Goal: Task Accomplishment & Management: Use online tool/utility

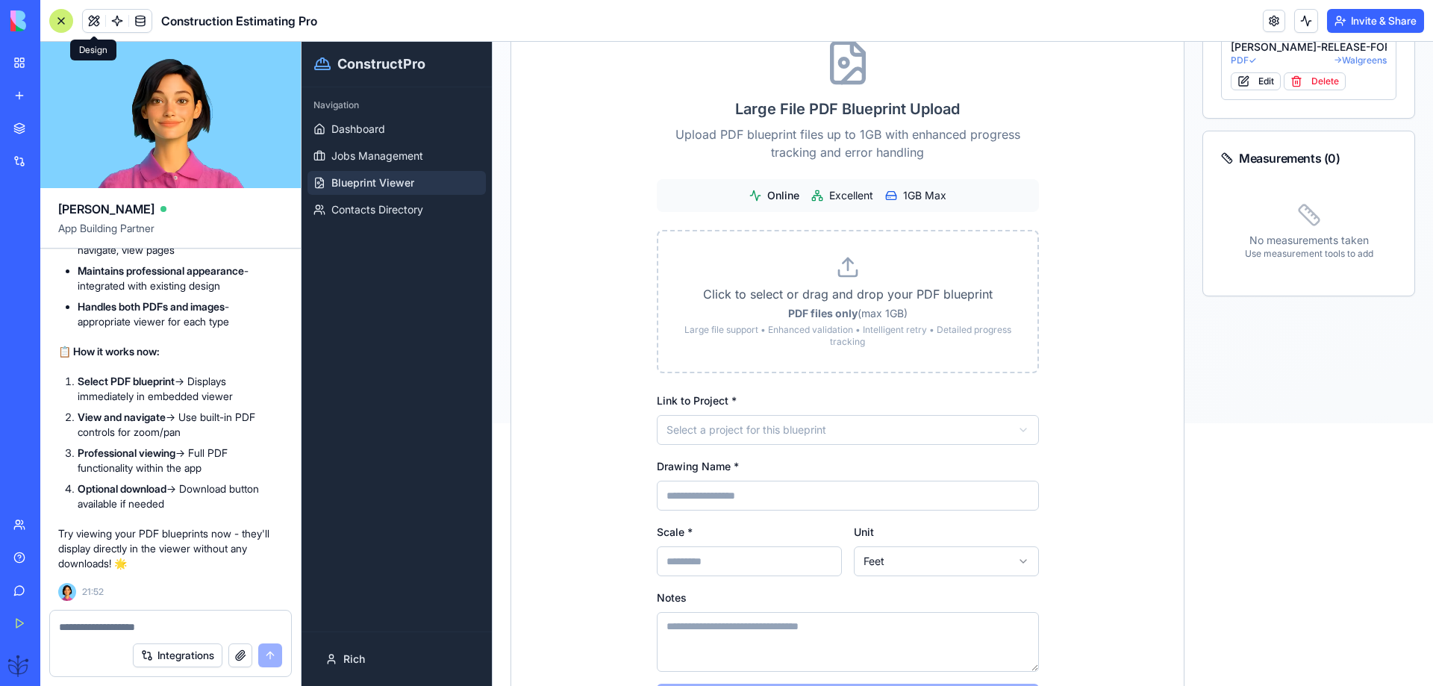
scroll to position [36372, 0]
click at [351, 128] on span "Dashboard" at bounding box center [358, 129] width 54 height 15
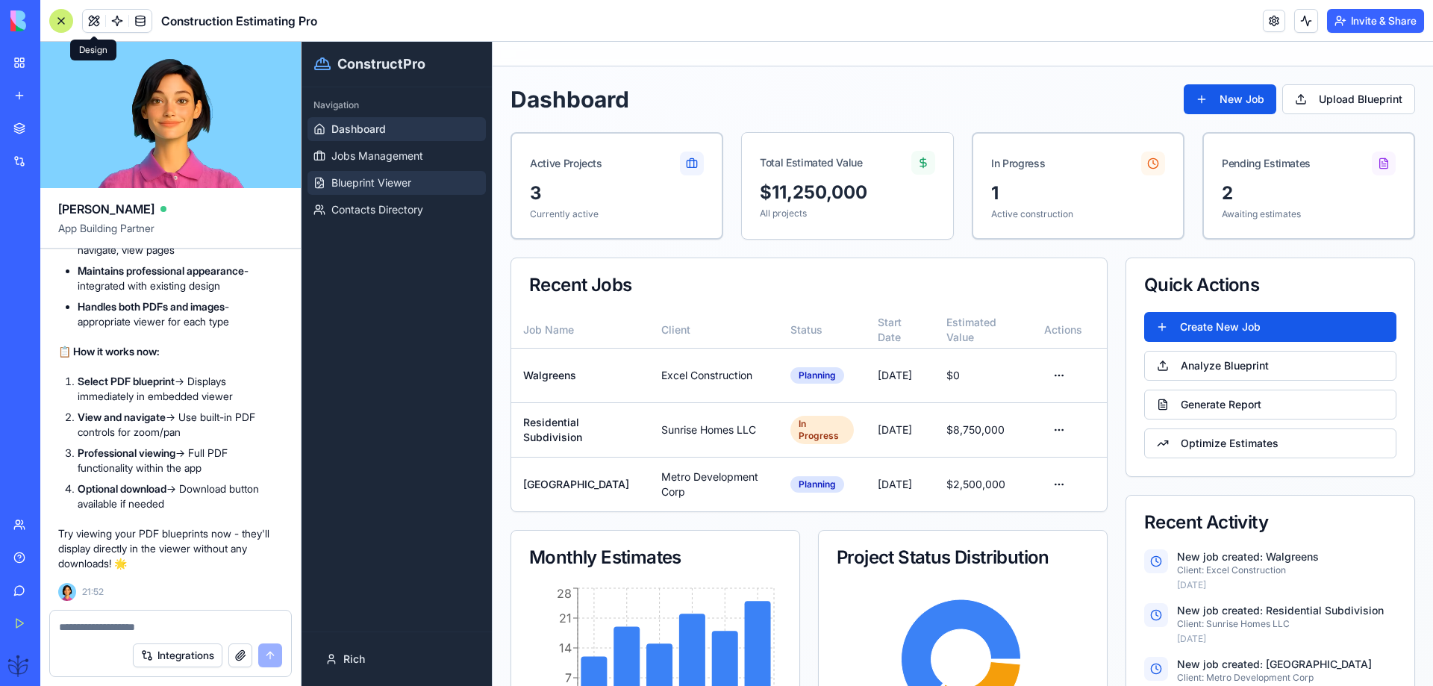
click at [348, 190] on span "Blueprint Viewer" at bounding box center [371, 182] width 80 height 15
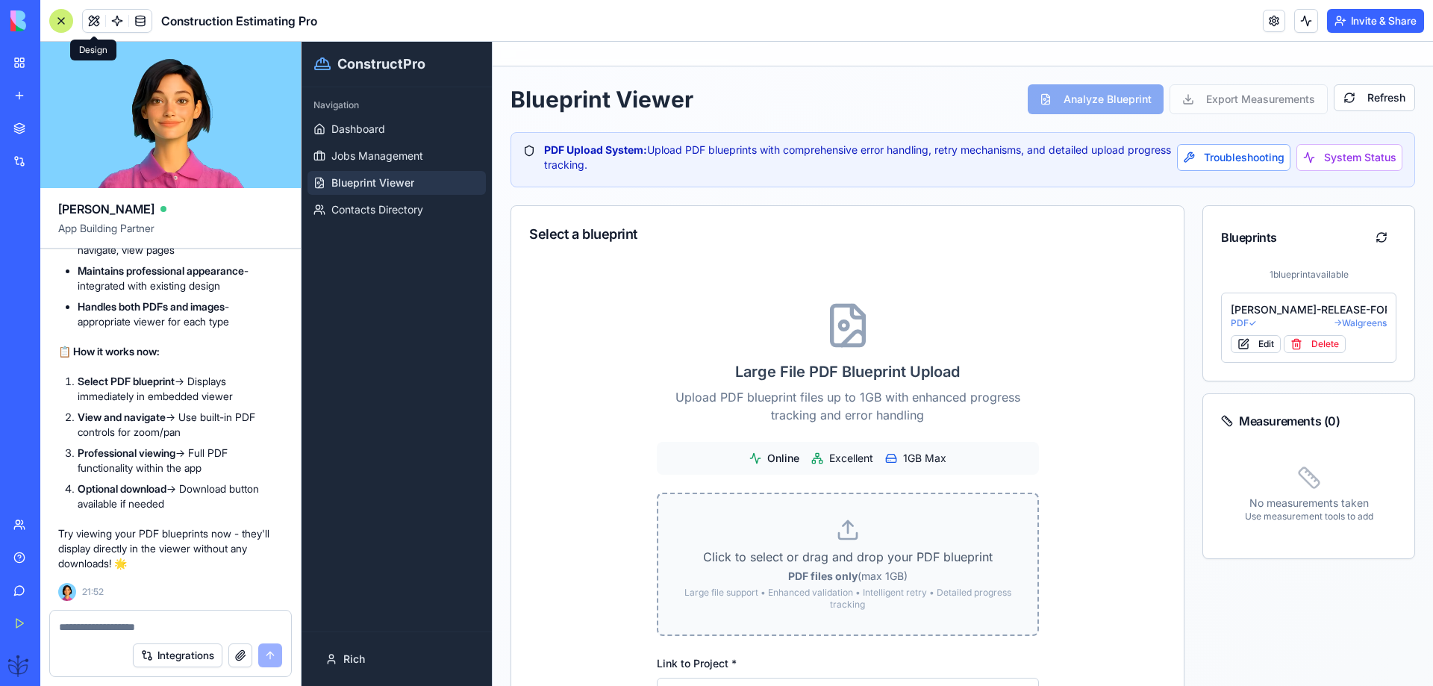
click at [860, 550] on p "Click to select or drag and drop your PDF blueprint" at bounding box center [847, 557] width 331 height 18
click at [302, 42] on input "Click to select or drag and drop your PDF blueprint PDF files only (max 1GB) La…" at bounding box center [302, 42] width 0 height 0
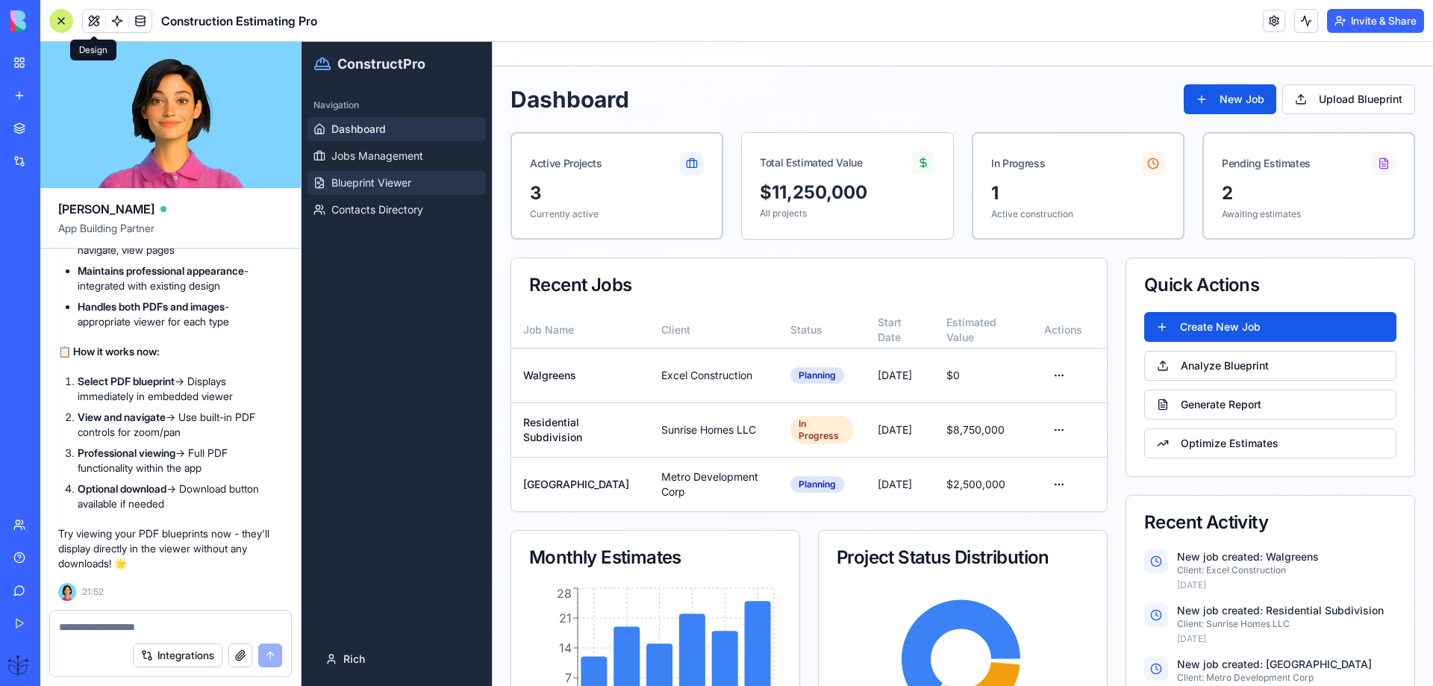
click at [334, 174] on link "Blueprint Viewer" at bounding box center [397, 183] width 178 height 24
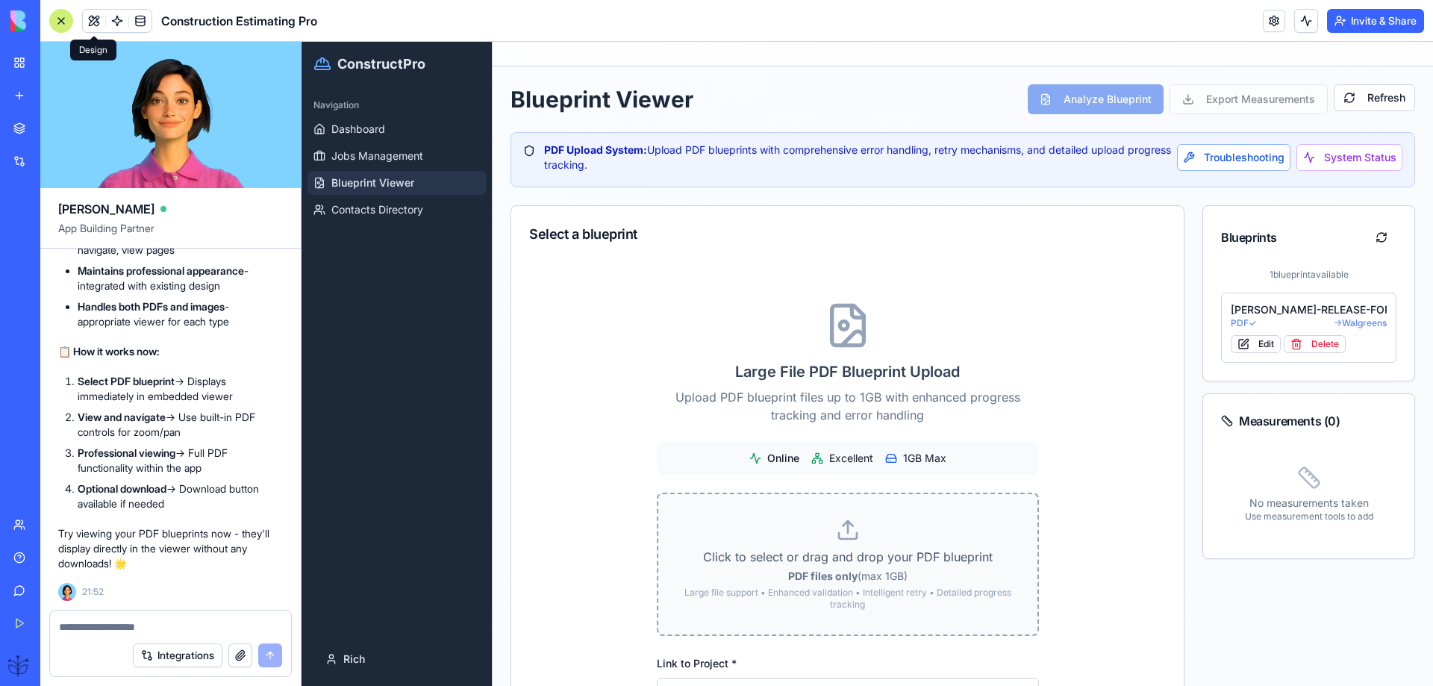
click at [834, 546] on label "Click to select or drag and drop your PDF blueprint PDF files only (max 1GB) La…" at bounding box center [847, 564] width 331 height 93
click at [302, 42] on input "Click to select or drag and drop your PDF blueprint PDF files only (max 1GB) La…" at bounding box center [302, 42] width 0 height 0
type input "**********"
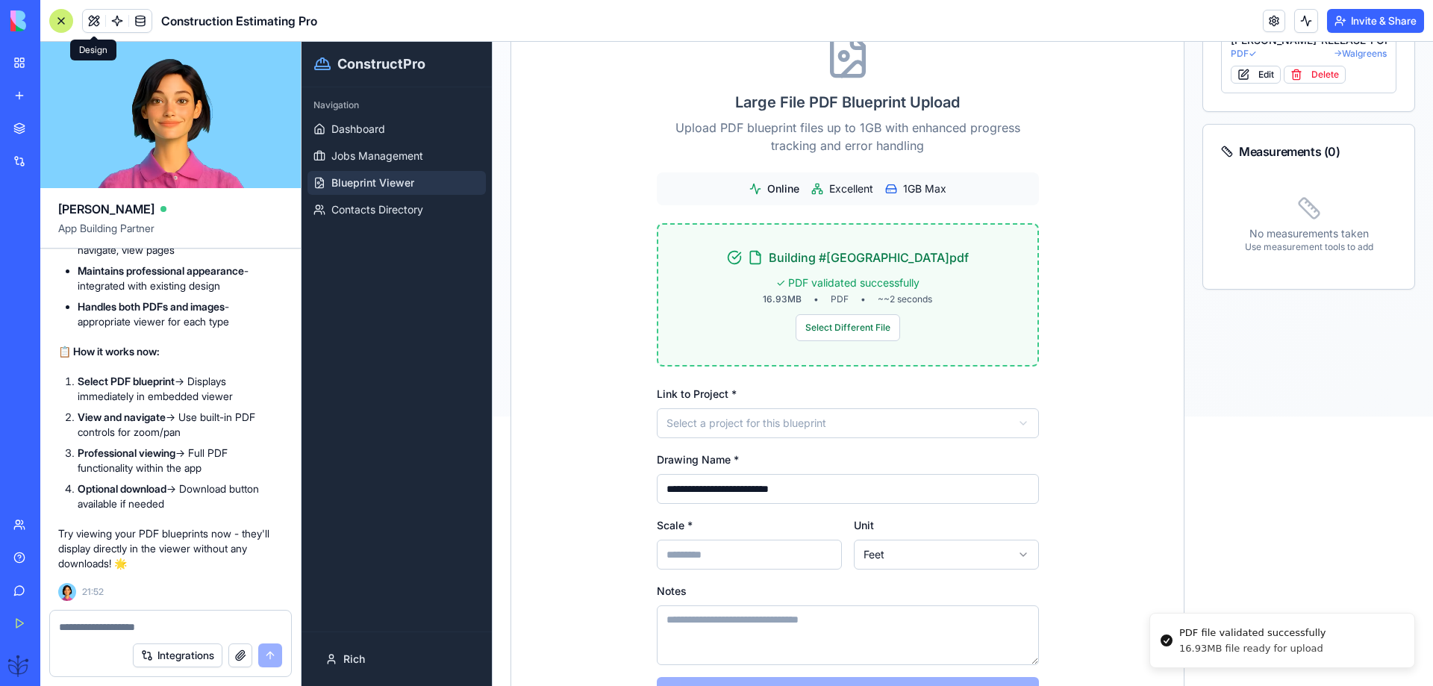
scroll to position [299, 0]
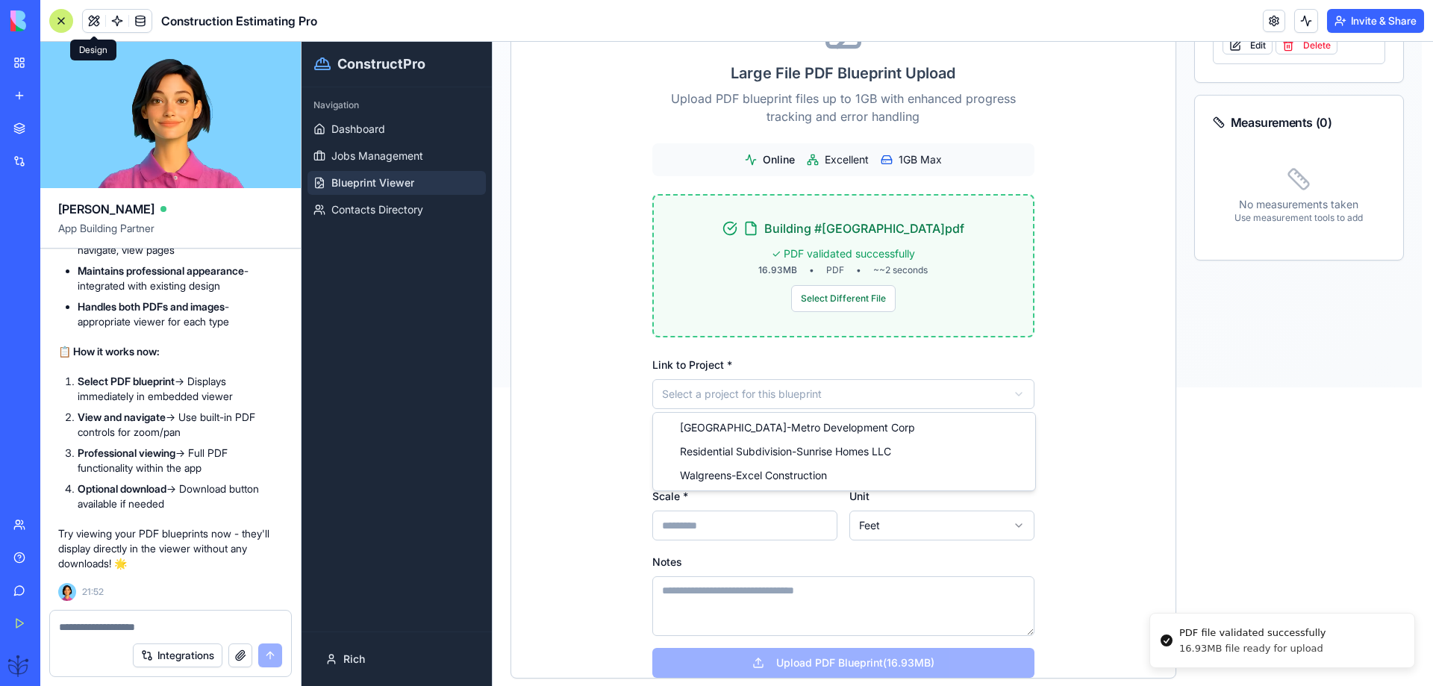
click at [721, 387] on html "**********" at bounding box center [868, 65] width 1132 height 644
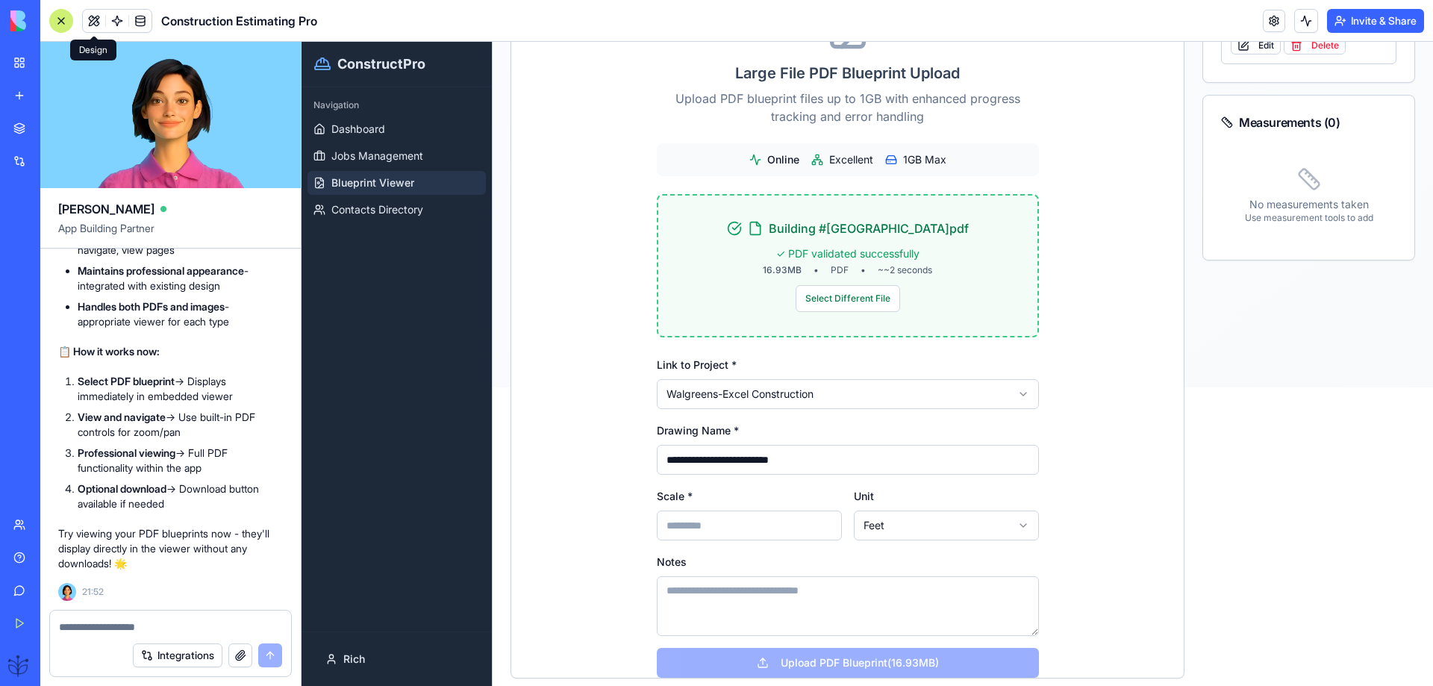
click at [673, 524] on input "Scale *" at bounding box center [749, 526] width 185 height 30
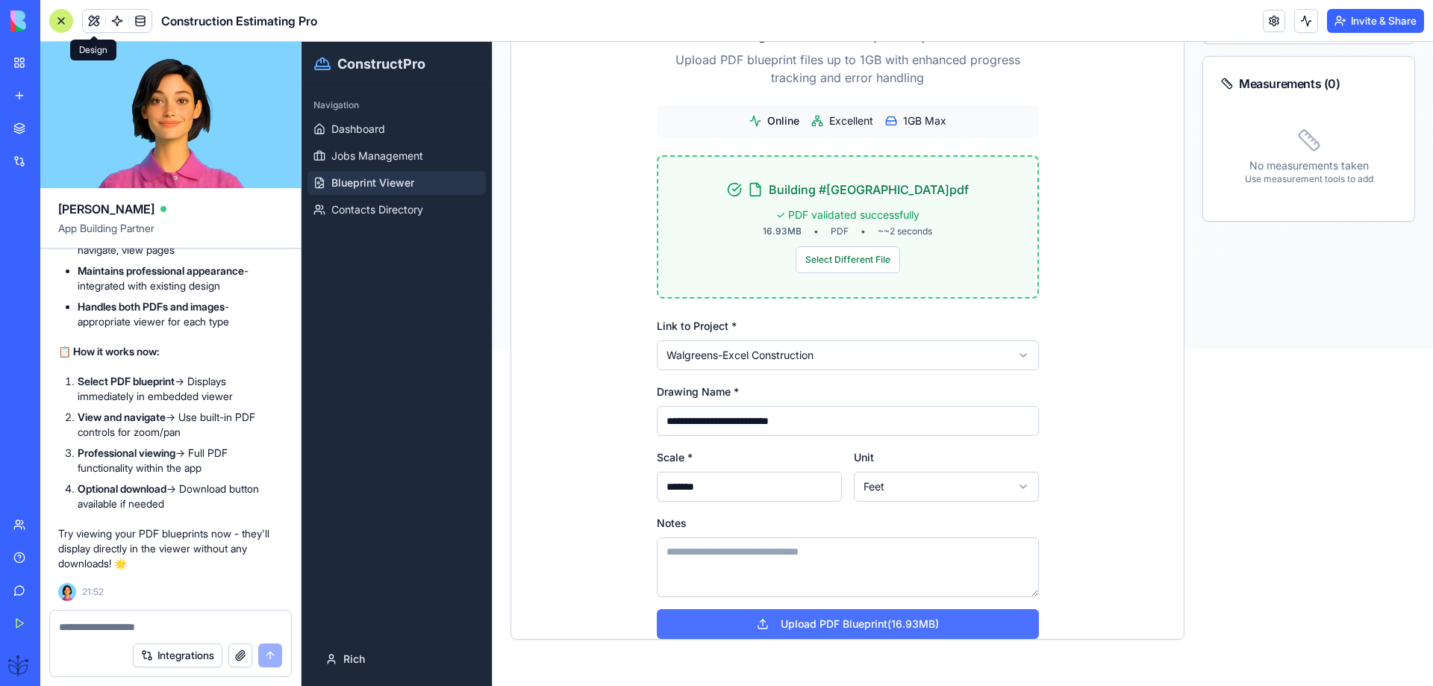
scroll to position [338, 0]
type input "*******"
click at [847, 623] on button "Upload PDF Blueprint (16.93MB)" at bounding box center [848, 623] width 382 height 30
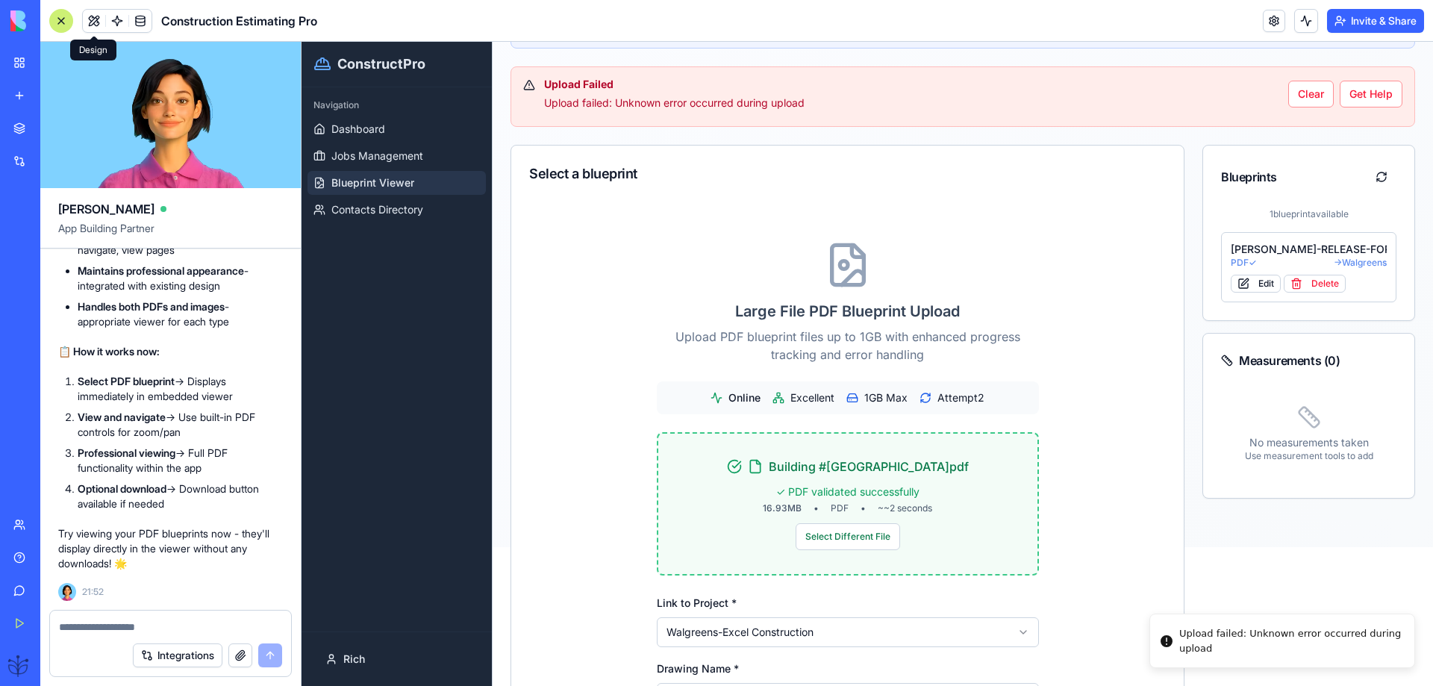
scroll to position [40, 0]
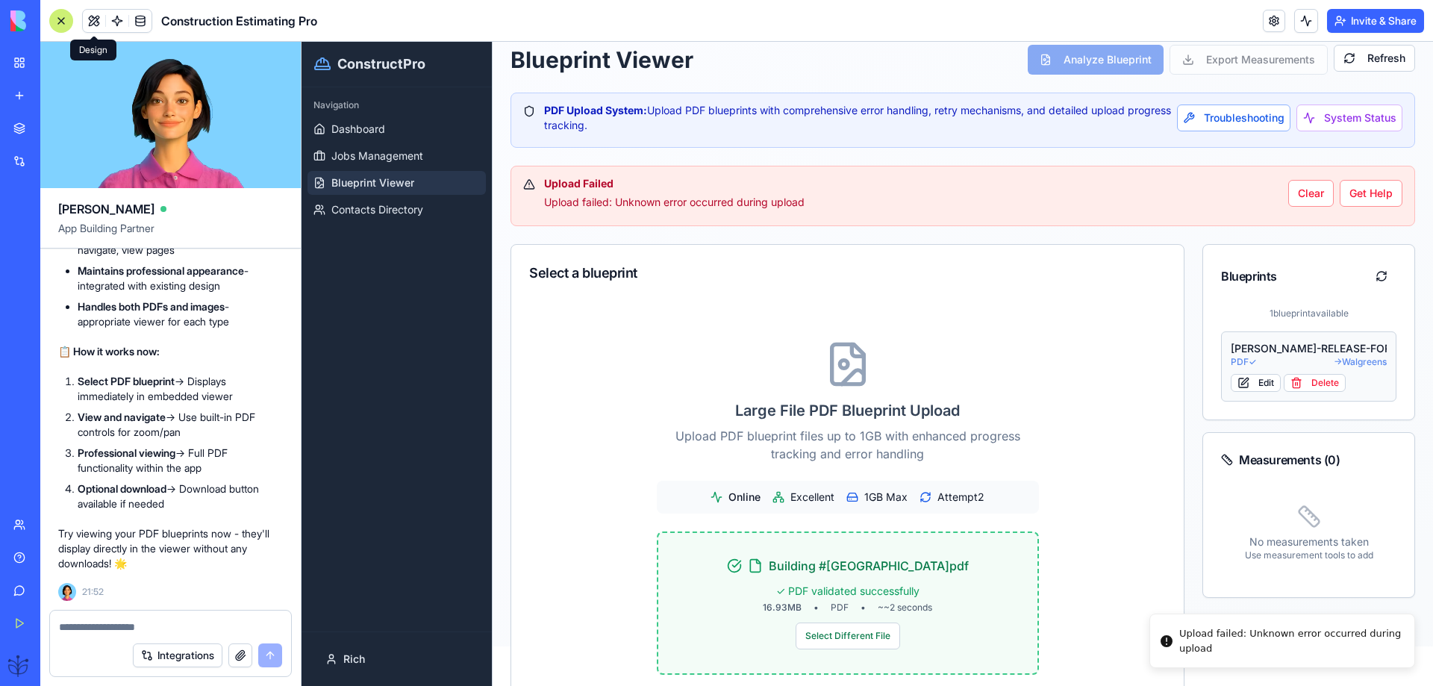
click at [1277, 352] on div "[PERSON_NAME]-RELEASE-FORM" at bounding box center [1309, 348] width 156 height 15
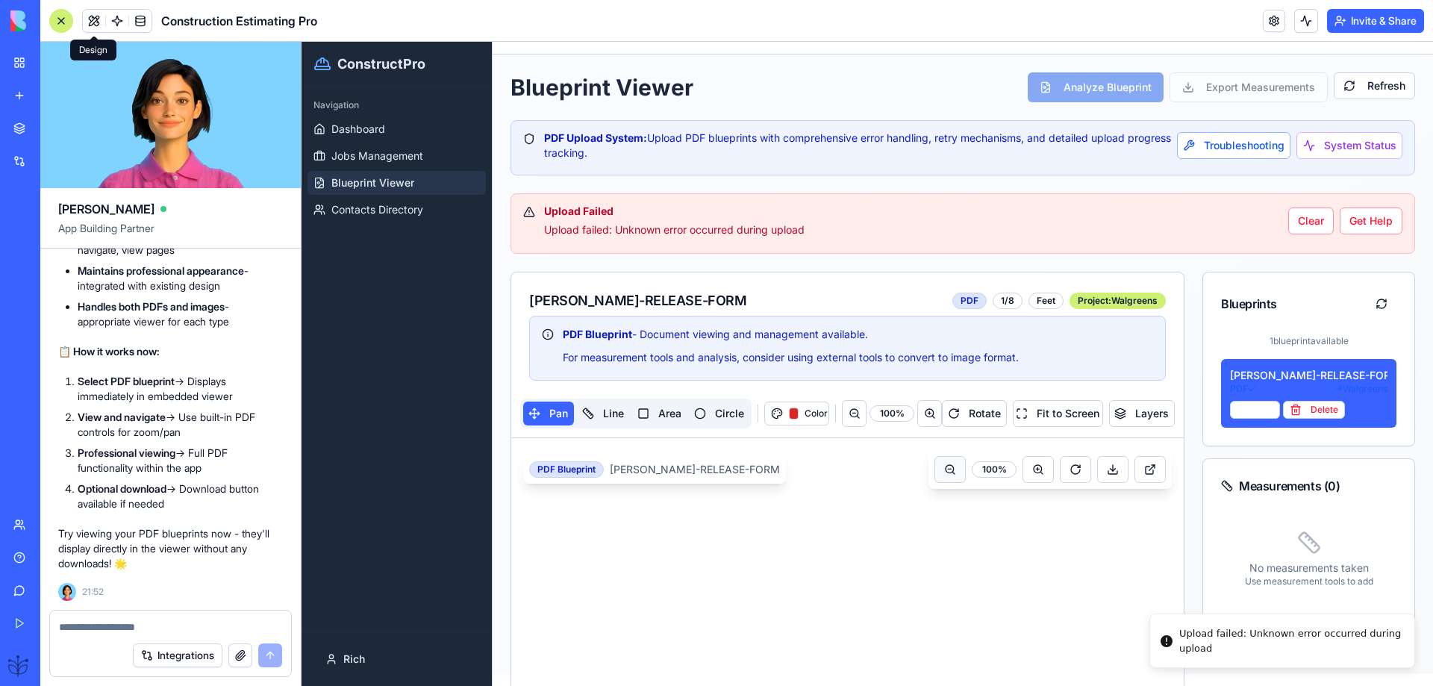
scroll to position [0, 0]
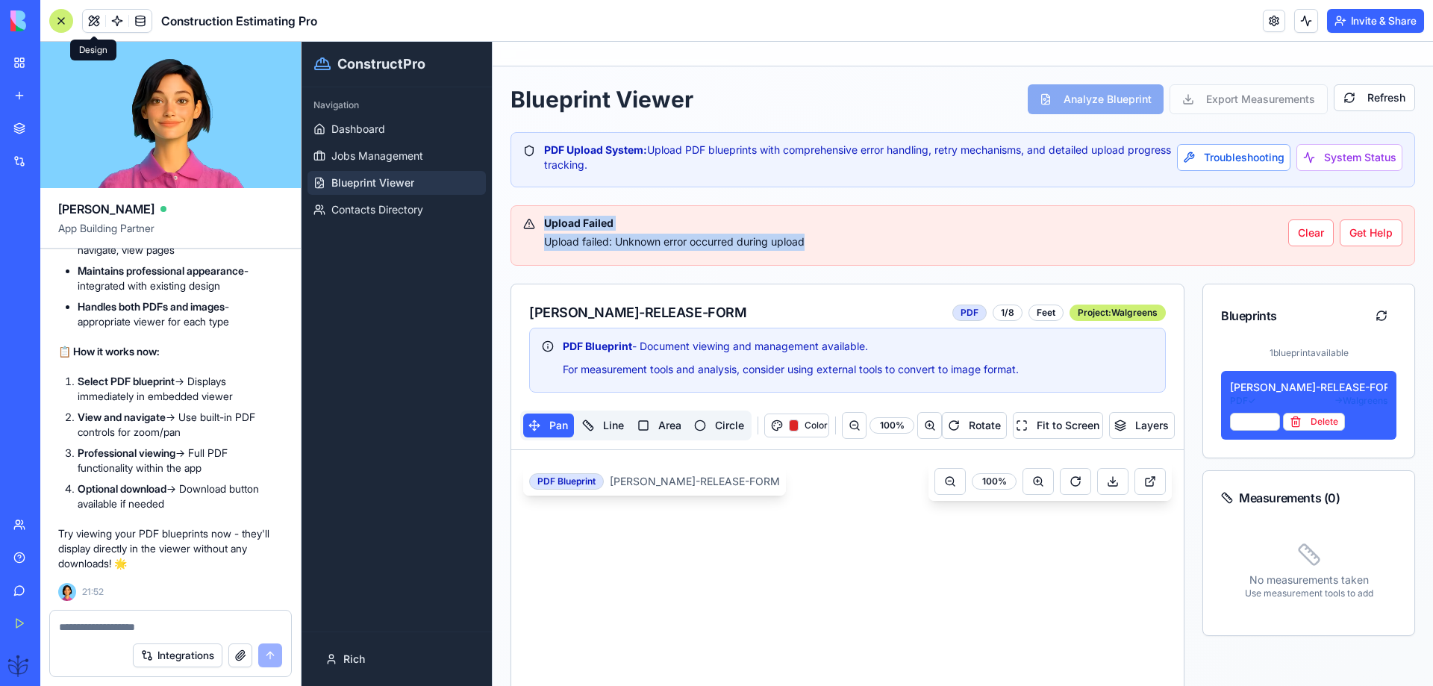
drag, startPoint x: 819, startPoint y: 242, endPoint x: 540, endPoint y: 230, distance: 279.5
click at [540, 230] on div "Upload Failed Upload failed: Unknown error occurred during upload Clear Get Help" at bounding box center [962, 233] width 879 height 35
copy div "Upload Failed Upload failed: Unknown error occurred during upload"
click at [79, 626] on textarea at bounding box center [170, 627] width 223 height 15
paste textarea "**********"
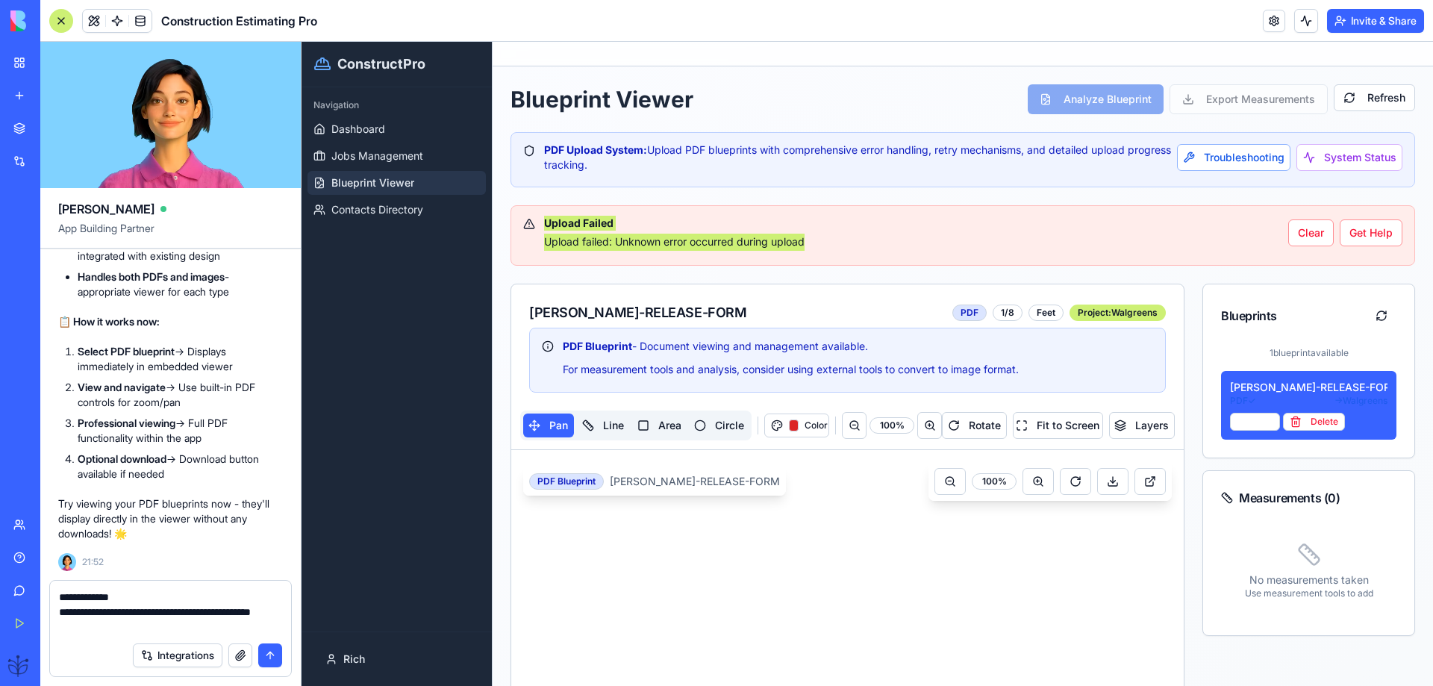
type textarea "**********"
click at [267, 656] on button "submit" at bounding box center [270, 656] width 24 height 24
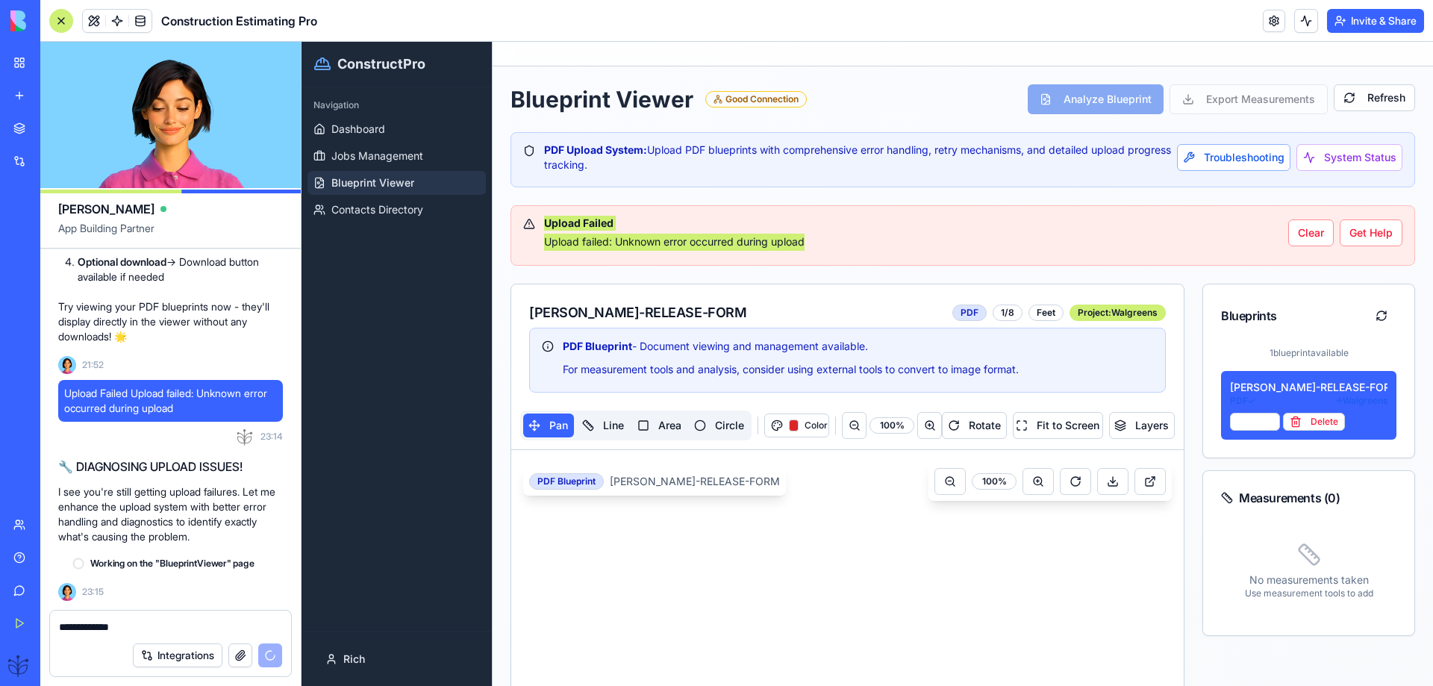
scroll to position [36599, 0]
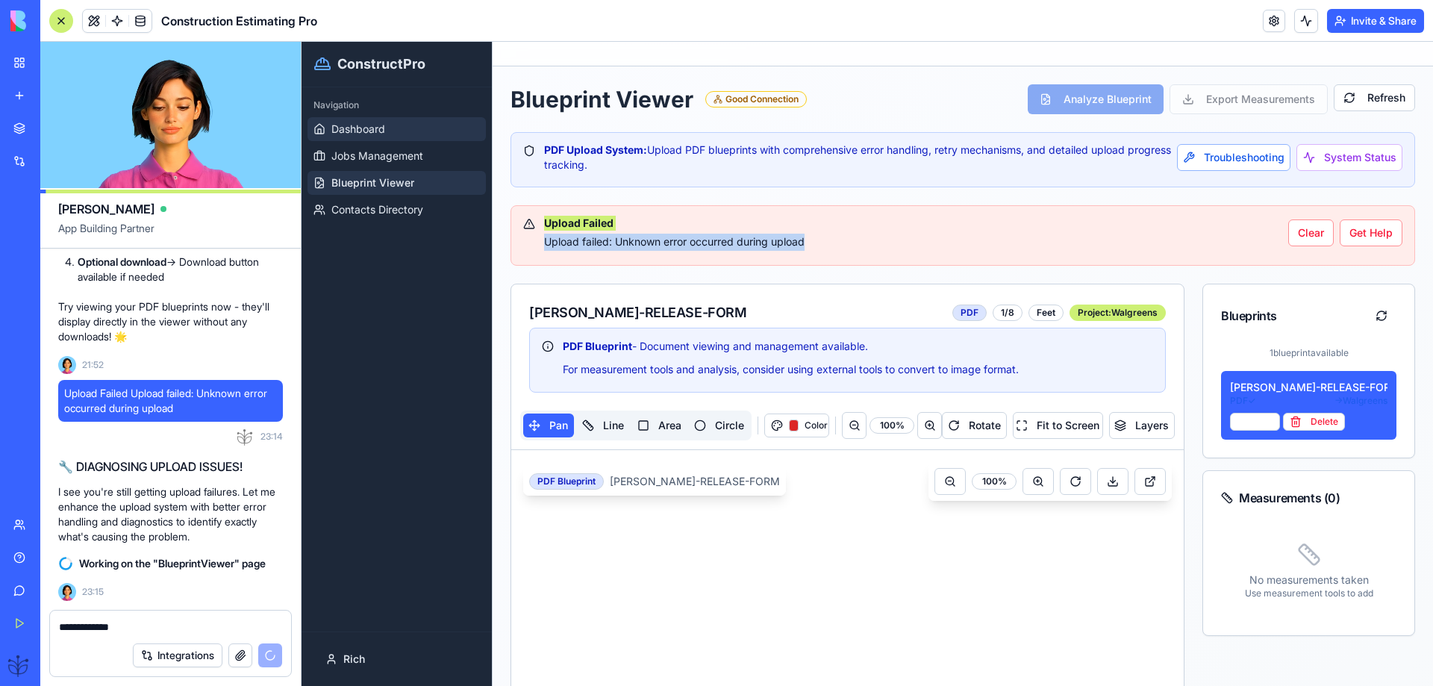
click at [342, 136] on span "Dashboard" at bounding box center [358, 129] width 54 height 15
